Goal: Task Accomplishment & Management: Manage account settings

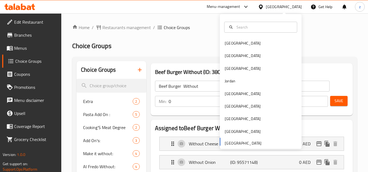
click at [242, 35] on div at bounding box center [261, 27] width 82 height 20
click at [237, 42] on div "[GEOGRAPHIC_DATA]" at bounding box center [242, 43] width 45 height 13
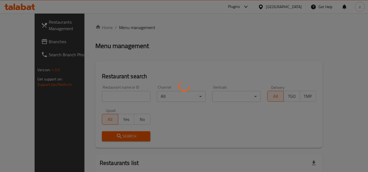
click at [189, 23] on div at bounding box center [184, 86] width 368 height 172
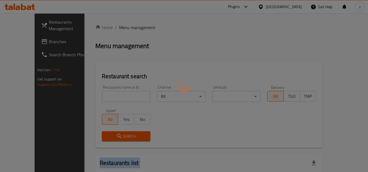
click at [189, 23] on div at bounding box center [184, 86] width 368 height 172
click at [191, 25] on div at bounding box center [184, 86] width 368 height 172
click at [190, 26] on div at bounding box center [184, 86] width 368 height 172
click at [221, 36] on div at bounding box center [184, 86] width 368 height 172
drag, startPoint x: 252, startPoint y: 36, endPoint x: 265, endPoint y: 36, distance: 13.4
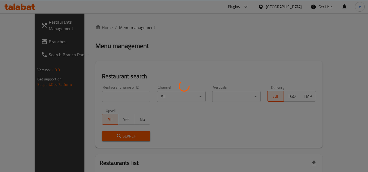
click at [253, 36] on div at bounding box center [184, 86] width 368 height 172
click at [271, 35] on div at bounding box center [184, 86] width 368 height 172
click at [277, 34] on div at bounding box center [184, 86] width 368 height 172
click at [277, 33] on div at bounding box center [184, 86] width 368 height 172
click at [276, 34] on div at bounding box center [184, 86] width 368 height 172
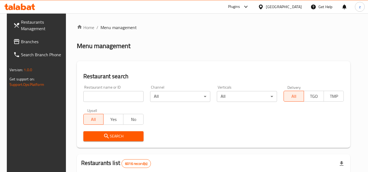
click at [294, 4] on div "[GEOGRAPHIC_DATA]" at bounding box center [284, 7] width 36 height 6
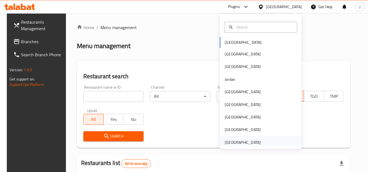
click at [238, 142] on div "[GEOGRAPHIC_DATA]" at bounding box center [243, 143] width 36 height 6
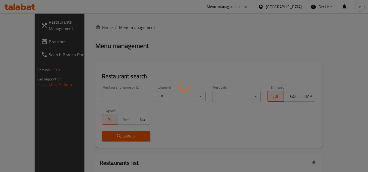
click at [148, 14] on div at bounding box center [184, 86] width 368 height 172
click at [149, 15] on div at bounding box center [184, 86] width 368 height 172
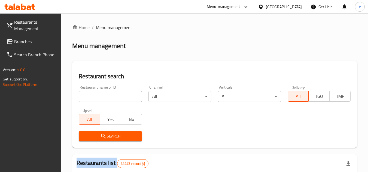
click at [31, 41] on span "Branches" at bounding box center [35, 41] width 43 height 7
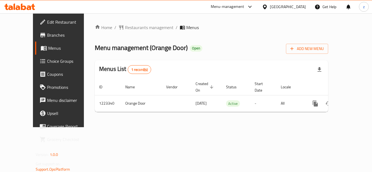
click at [47, 59] on span "Choice Groups" at bounding box center [69, 61] width 44 height 7
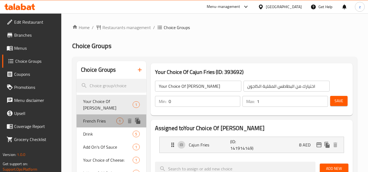
click at [111, 118] on span "French Fries" at bounding box center [99, 121] width 33 height 7
type input "French Fries"
type input "بطاطا مقلية"
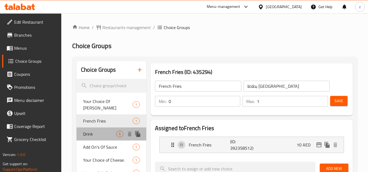
click at [97, 131] on span "Drink" at bounding box center [99, 134] width 33 height 7
type input "Drink"
type input "مشروب"
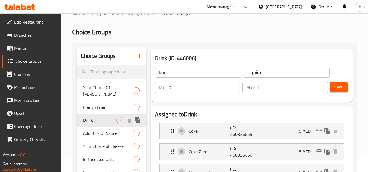
scroll to position [27, 0]
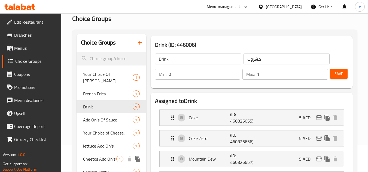
click at [94, 156] on span "Cheetos Add On's:" at bounding box center [99, 159] width 33 height 7
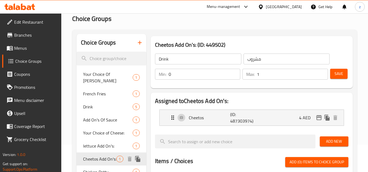
type input "Cheetos Add On's:"
type input "إضافات شيتوس:"
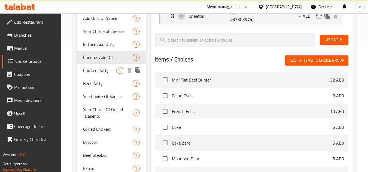
scroll to position [136, 0]
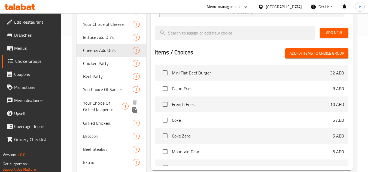
click at [104, 101] on span "Your Choice Of Grilled Jalapeno:" at bounding box center [102, 106] width 39 height 13
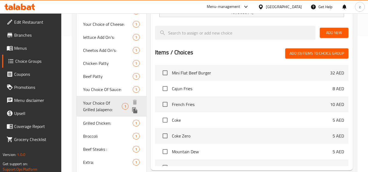
type input "Your Choice Of Grilled Jalapeno:"
type input "أختيارك من هالبينو مشوي:"
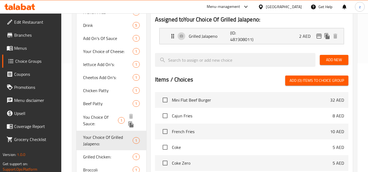
scroll to position [191, 0]
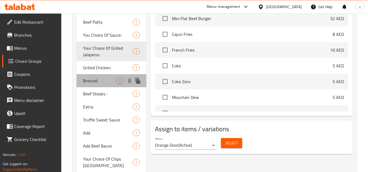
click at [102, 78] on span "Broccoli" at bounding box center [99, 81] width 33 height 7
type input "Broccoli"
type input "بروكلي"
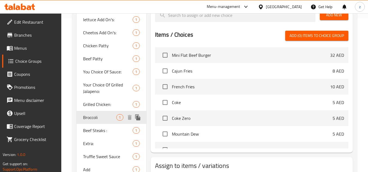
scroll to position [163, 0]
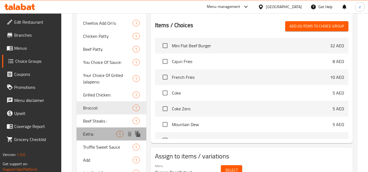
click at [98, 131] on span "Extra:" at bounding box center [99, 134] width 33 height 7
type input "Extra:"
type input "إكسترا:"
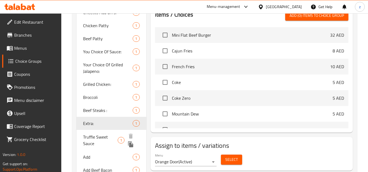
scroll to position [191, 0]
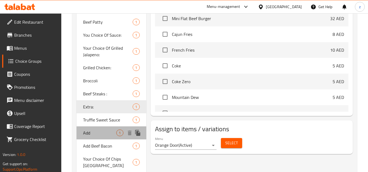
click at [94, 130] on span "Add" at bounding box center [99, 133] width 33 height 7
type input "Add"
type input "اضافة"
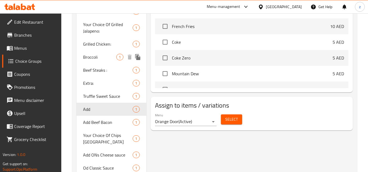
scroll to position [218, 0]
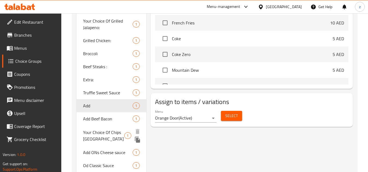
click at [107, 130] on span "Your Choice Of Chips Oman" at bounding box center [103, 135] width 41 height 13
type input "Your Choice Of Chips Oman"
type input "إختيارك من رقائق بطاطا عُمان"
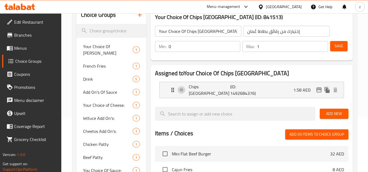
scroll to position [0, 0]
